Goal: Obtain resource: Download file/media

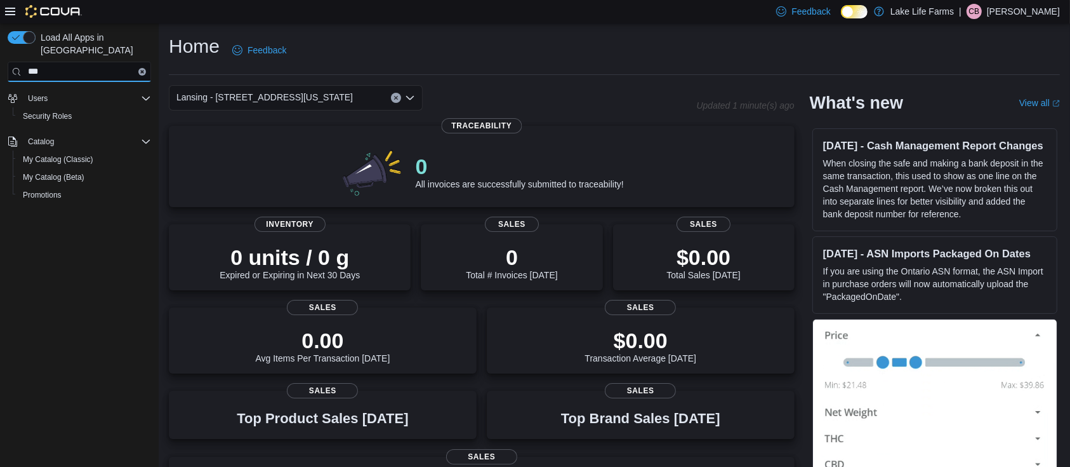
click at [142, 63] on input "***" at bounding box center [79, 72] width 143 height 20
click at [142, 70] on icon "Clear input" at bounding box center [142, 71] width 3 height 3
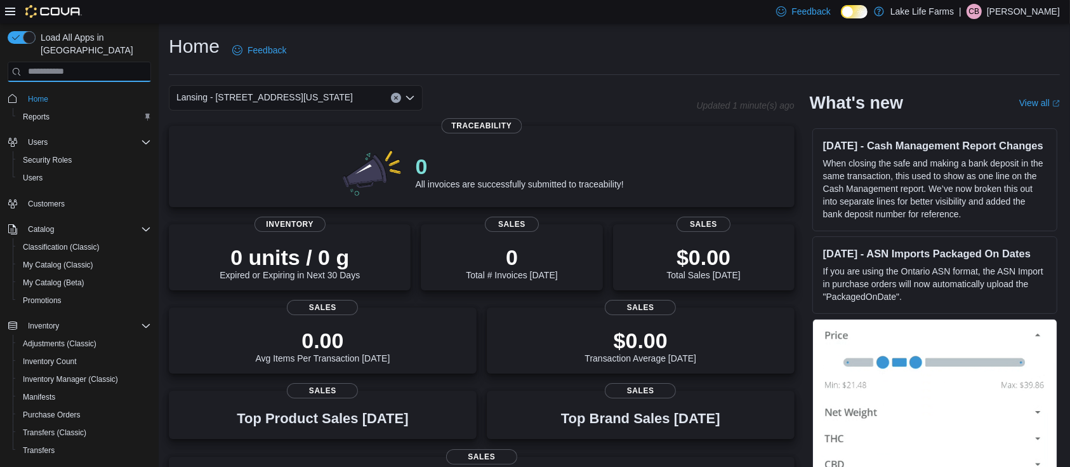
click at [141, 62] on input "search" at bounding box center [79, 72] width 143 height 20
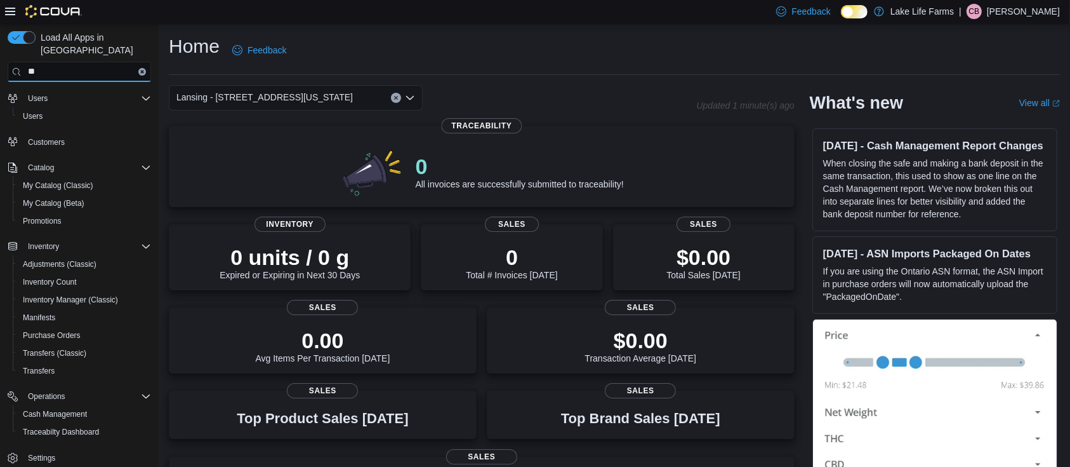
type input "*"
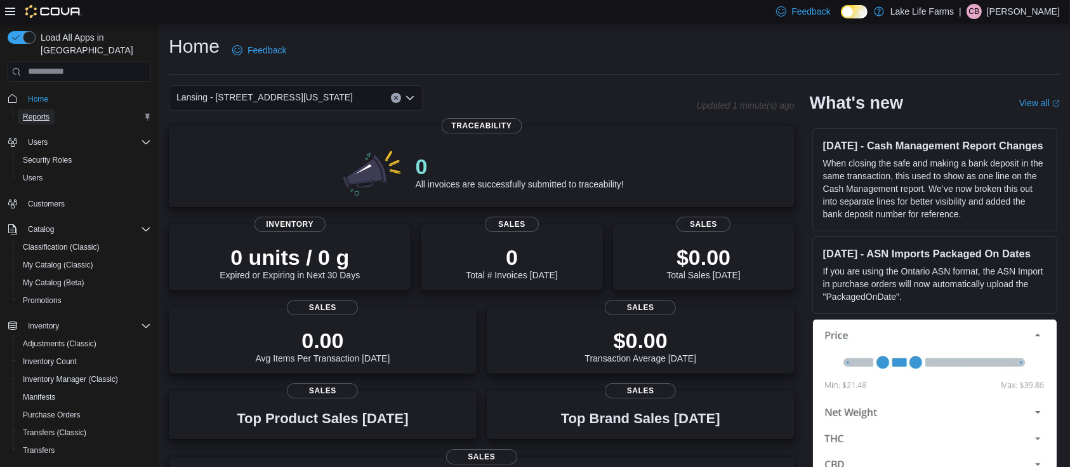
click at [39, 112] on span "Reports" at bounding box center [36, 117] width 27 height 10
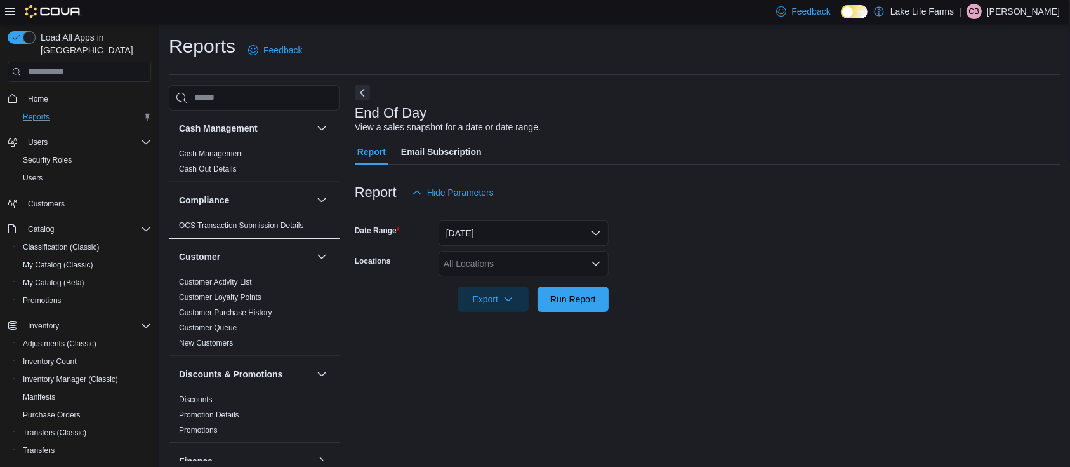
scroll to position [4, 0]
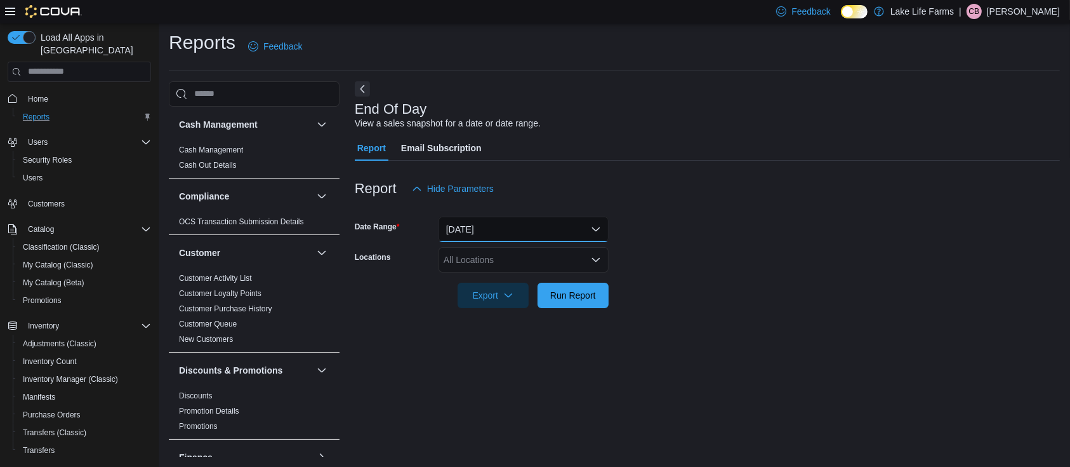
click at [488, 221] on button "[DATE]" at bounding box center [524, 228] width 170 height 25
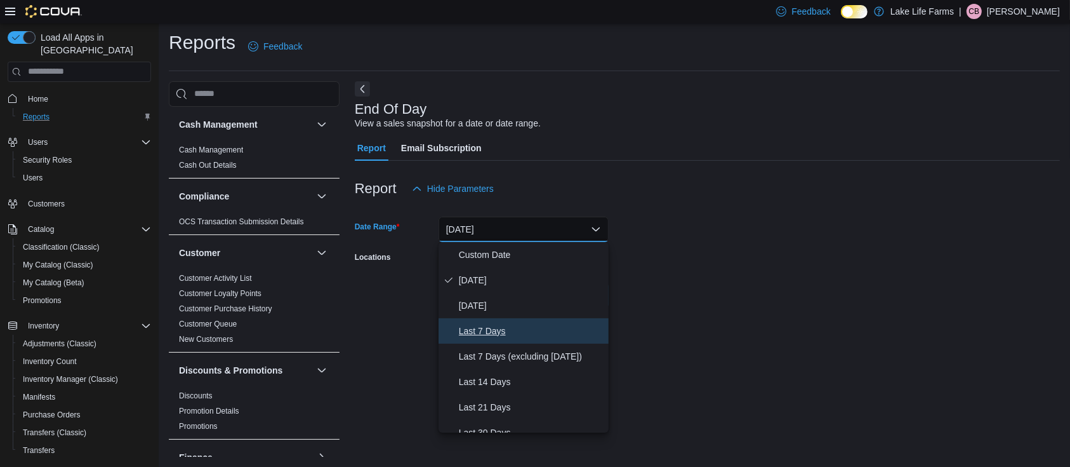
click at [497, 333] on span "Last 7 Days" at bounding box center [531, 330] width 145 height 15
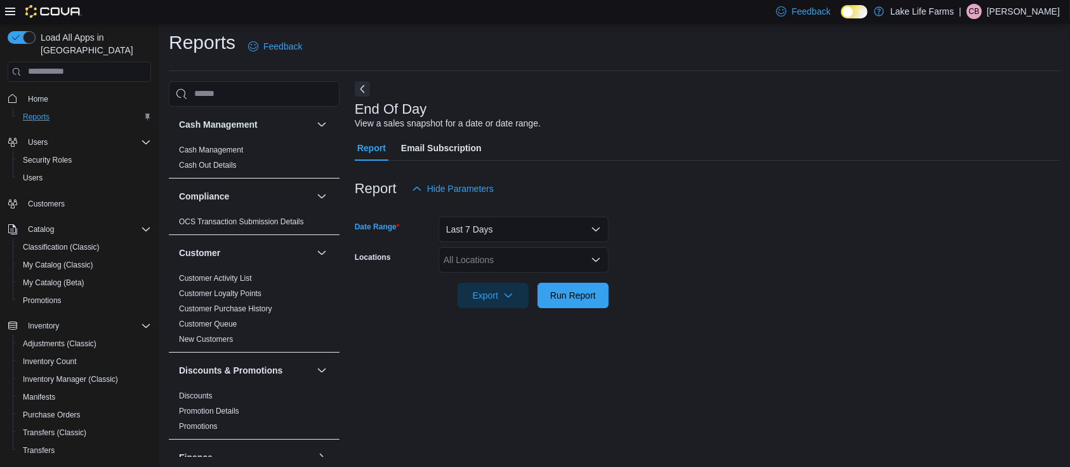
click at [477, 261] on div "All Locations" at bounding box center [524, 259] width 170 height 25
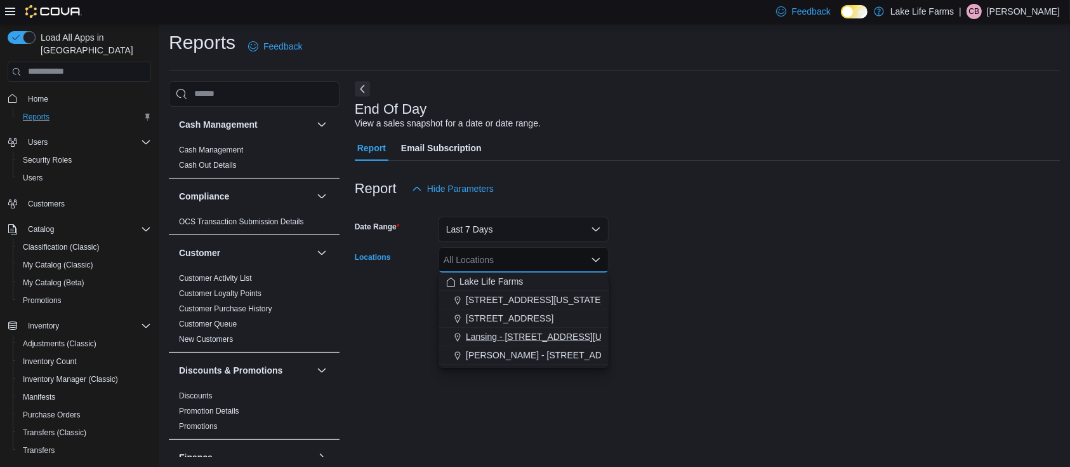
click at [539, 334] on span "Lansing - [STREET_ADDRESS][US_STATE]" at bounding box center [554, 336] width 176 height 13
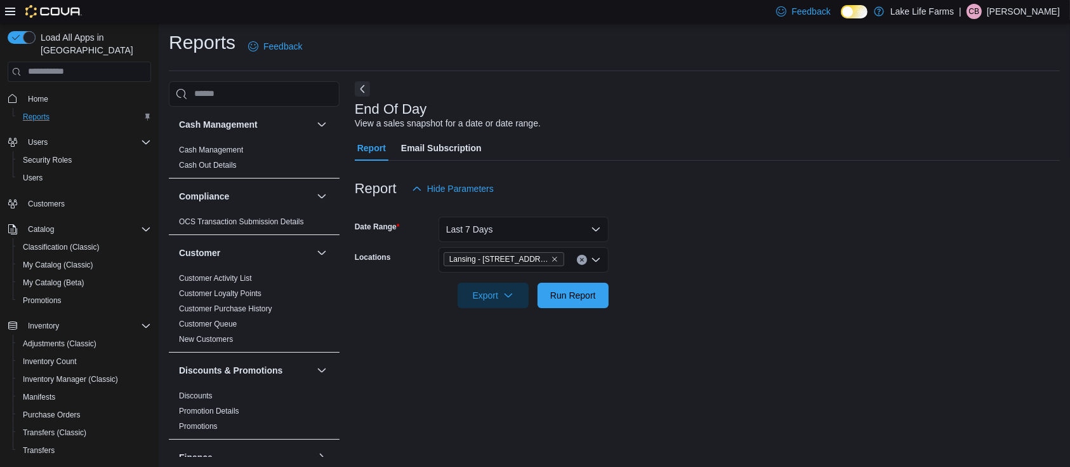
click at [692, 318] on div at bounding box center [707, 315] width 705 height 15
click at [578, 290] on span "Run Report" at bounding box center [573, 294] width 46 height 13
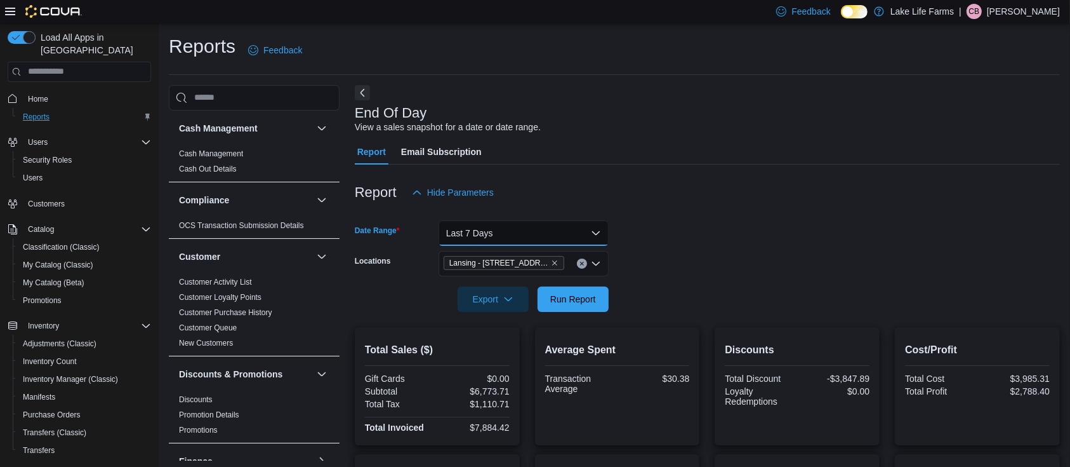
click at [539, 229] on button "Last 7 Days" at bounding box center [524, 232] width 170 height 25
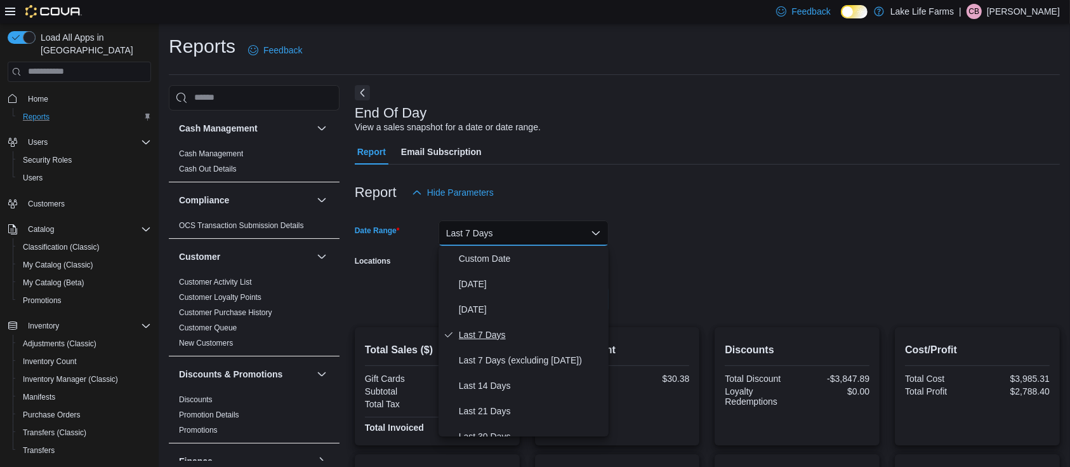
click at [543, 328] on span "Last 7 Days" at bounding box center [531, 334] width 145 height 15
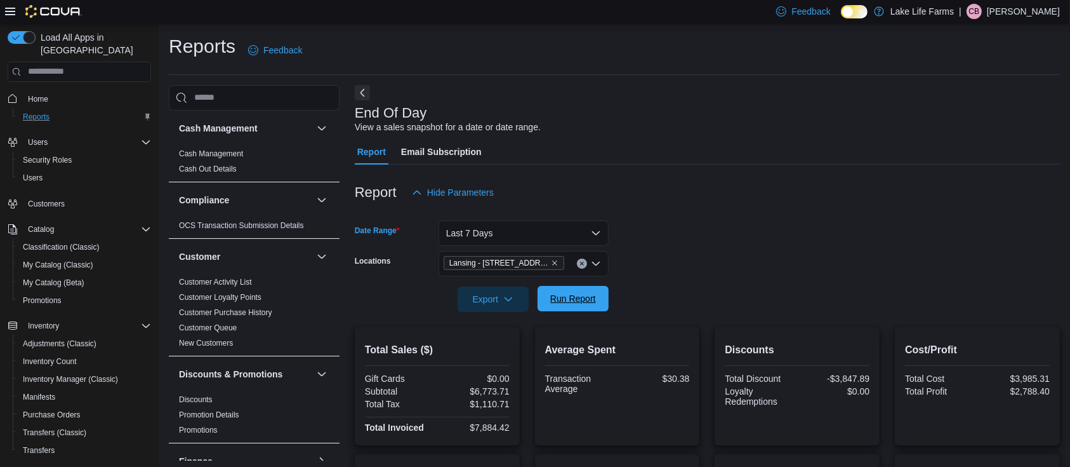
click at [567, 298] on span "Run Report" at bounding box center [573, 298] width 46 height 13
click at [474, 300] on span "Export" at bounding box center [493, 298] width 56 height 25
click at [498, 327] on span "Export to Excel" at bounding box center [495, 324] width 57 height 10
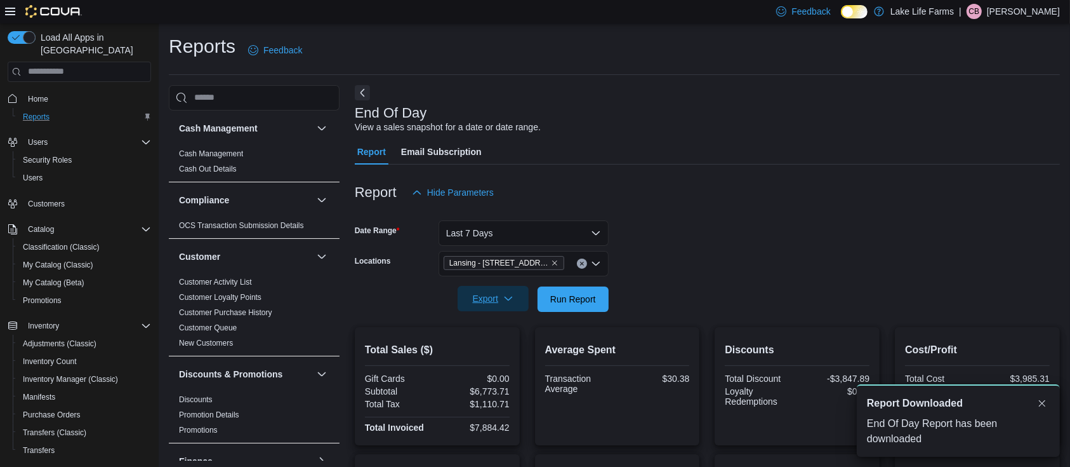
click at [488, 300] on span "Export" at bounding box center [493, 298] width 56 height 25
click at [502, 348] on span "Export to Pdf" at bounding box center [495, 350] width 57 height 10
